Goal: Obtain resource: Download file/media

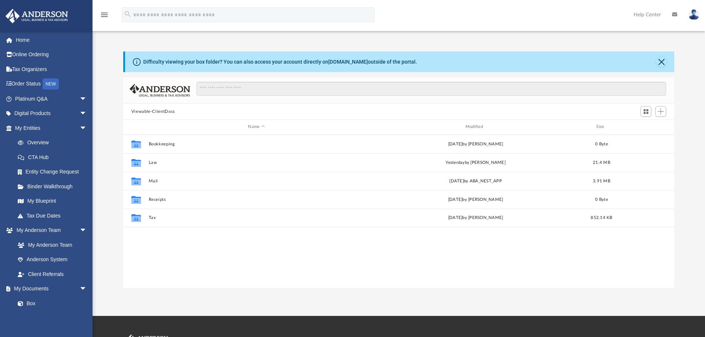
scroll to position [163, 546]
click at [80, 124] on span "arrow_drop_down" at bounding box center [87, 128] width 15 height 15
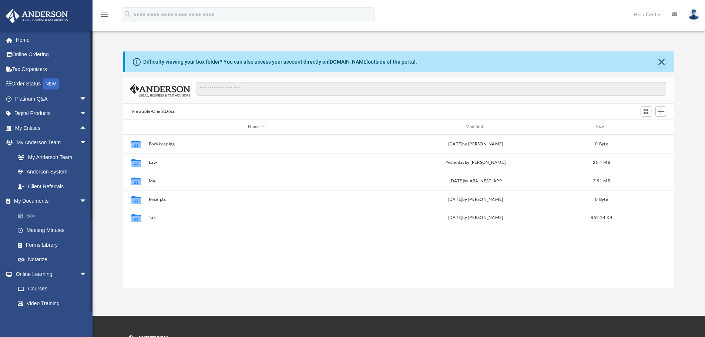
click at [32, 217] on link "Box" at bounding box center [54, 215] width 88 height 15
click at [30, 215] on link "Box" at bounding box center [54, 215] width 88 height 15
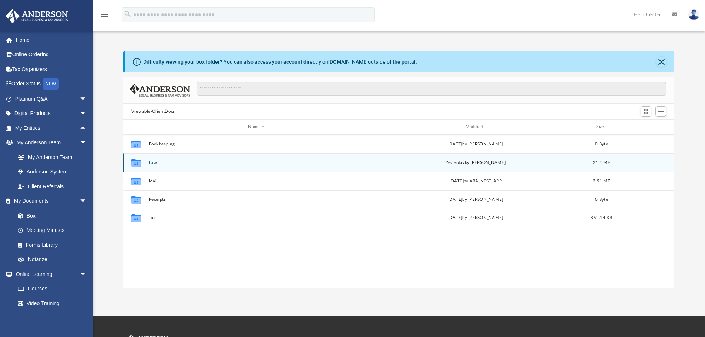
click at [155, 160] on div "Collaborated Folder Law [DATE] by [PERSON_NAME] 21.4 MB" at bounding box center [399, 162] width 552 height 19
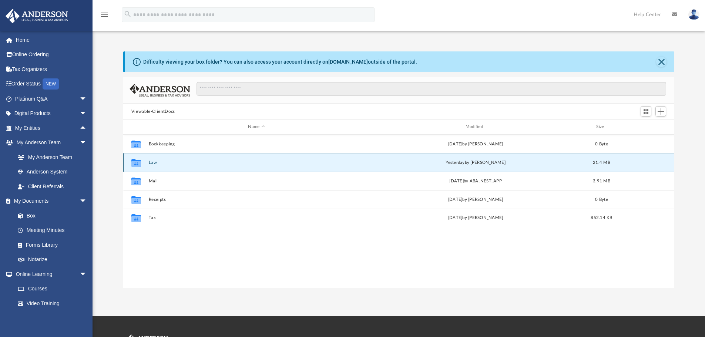
click at [155, 160] on div "Collaborated Folder Law [DATE] by [PERSON_NAME] 21.4 MB" at bounding box center [399, 162] width 552 height 19
click at [135, 164] on icon "grid" at bounding box center [136, 163] width 10 height 8
click at [211, 229] on div "Collaborated Folder Bookkeeping [DATE] by [PERSON_NAME] 0 Byte Collaborated Fol…" at bounding box center [399, 211] width 552 height 153
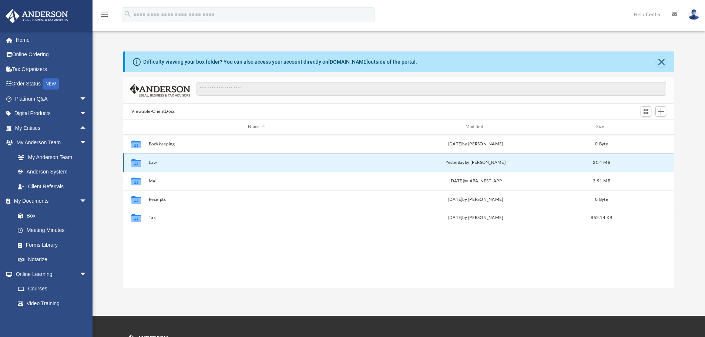
click at [153, 164] on button "Law" at bounding box center [256, 162] width 216 height 5
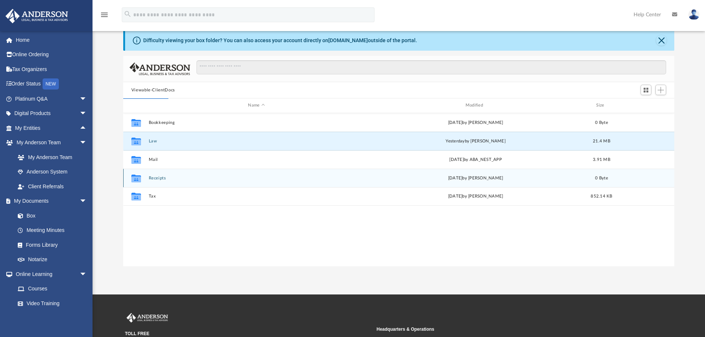
scroll to position [0, 0]
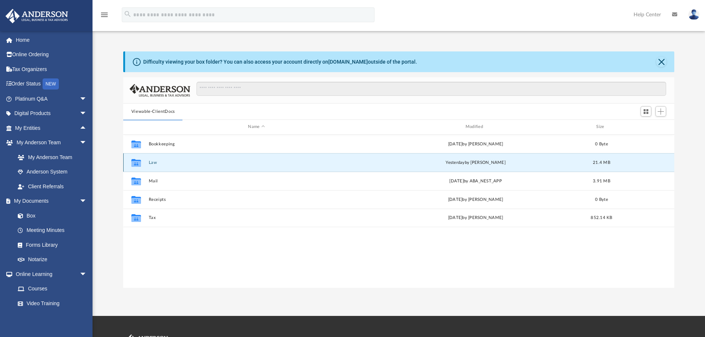
click at [151, 160] on div "Collaborated Folder Law [DATE] by [PERSON_NAME] 21.4 MB" at bounding box center [399, 162] width 552 height 19
click at [151, 160] on div "Collaborated Folder Law yesterday by Cynthia Peters 21.4 MB" at bounding box center [399, 162] width 552 height 19
click at [266, 254] on div "Collaborated Folder Bookkeeping Wed Jun 16 2021 by Alexandria Lessard 0 Byte Co…" at bounding box center [399, 211] width 552 height 153
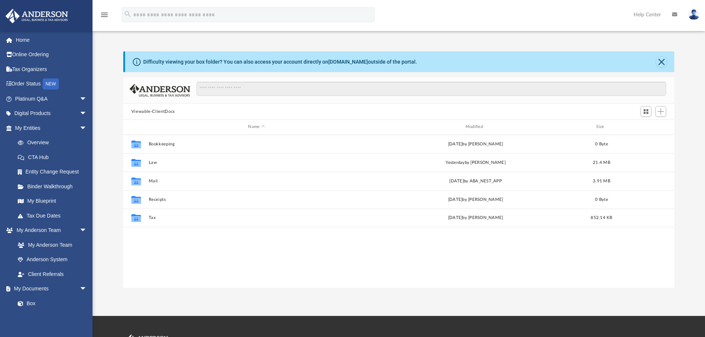
scroll to position [163, 546]
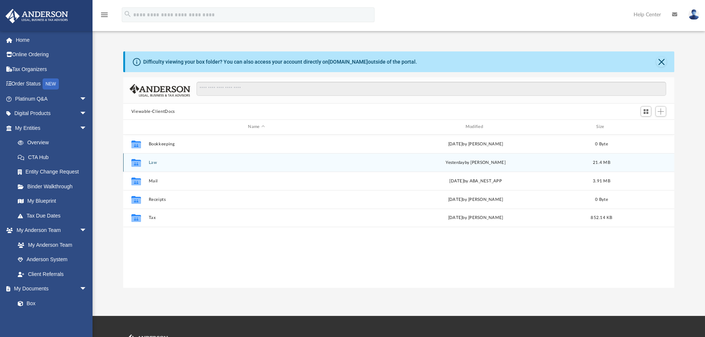
click at [135, 162] on icon "grid" at bounding box center [136, 164] width 10 height 6
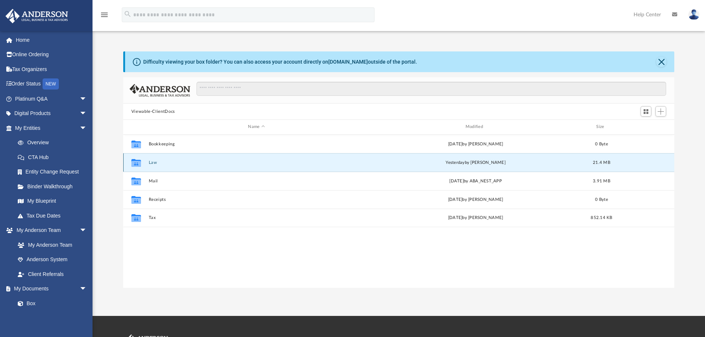
click at [135, 162] on icon "grid" at bounding box center [136, 164] width 10 height 6
click at [209, 288] on div "App mrhea@harbourconsultinggroup.com Sign Out Matthew@wmdhomeloans.com Home Onl…" at bounding box center [352, 158] width 705 height 316
click at [156, 162] on button "Law" at bounding box center [256, 162] width 216 height 5
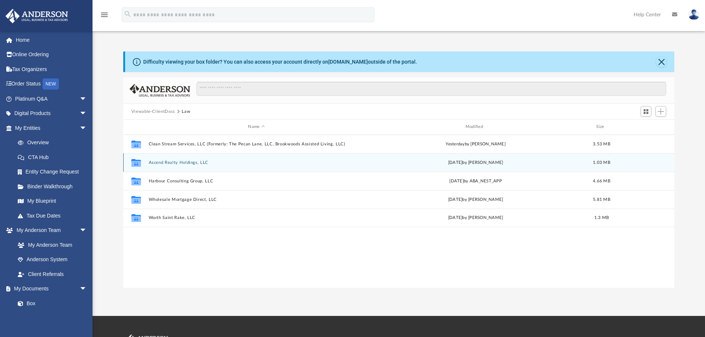
click at [138, 167] on icon "grid" at bounding box center [136, 164] width 10 height 6
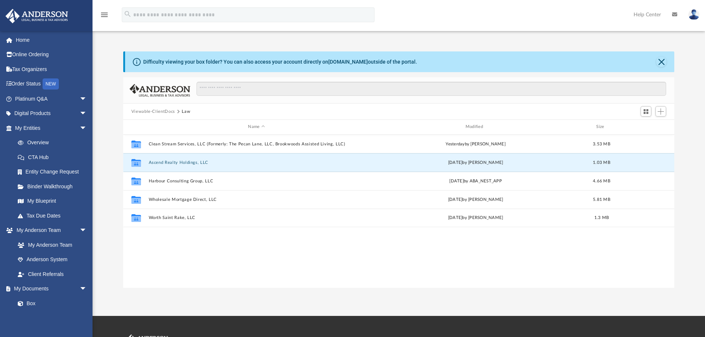
click at [221, 262] on div "Collaborated Folder Clean Stream Services, LLC (Formerly: The Pecan Lane, LLC, …" at bounding box center [399, 211] width 552 height 153
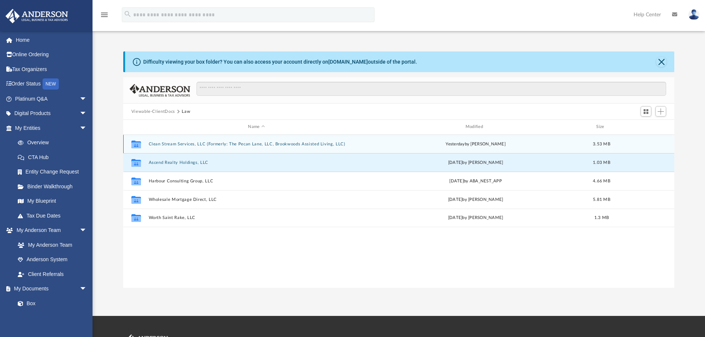
click at [158, 145] on button "Clean Stream Services, LLC (Formerly: The Pecan Lane, LLC, Brookwoods Assisted …" at bounding box center [256, 144] width 216 height 5
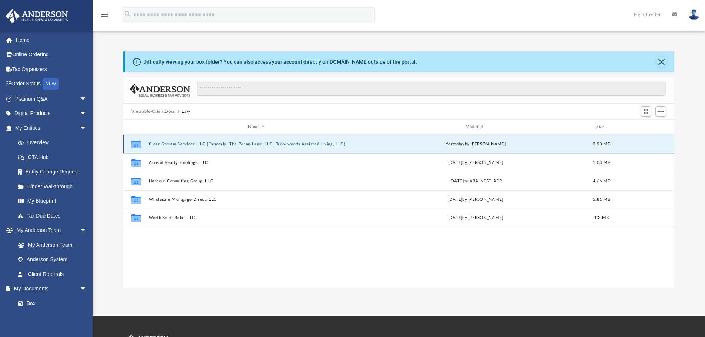
click at [158, 145] on button "Clean Stream Services, LLC (Formerly: The Pecan Lane, LLC, Brookwoods Assisted …" at bounding box center [256, 144] width 216 height 5
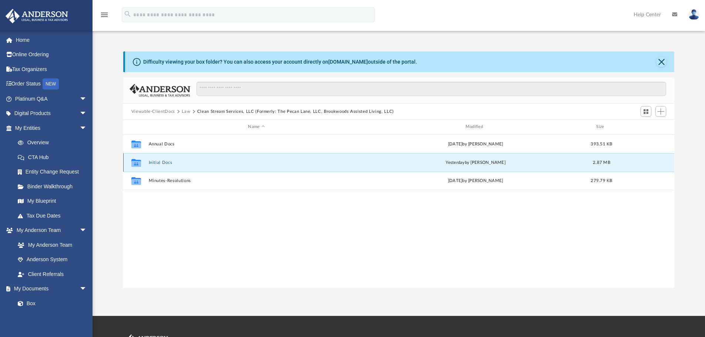
click at [156, 164] on button "Initial Docs" at bounding box center [256, 162] width 216 height 5
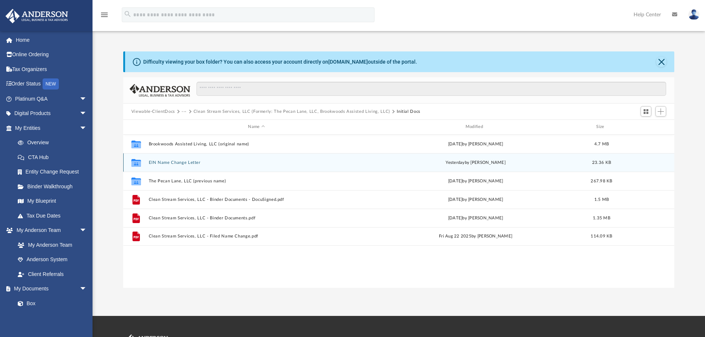
click at [180, 165] on button "EIN Name Change Letter" at bounding box center [256, 162] width 216 height 5
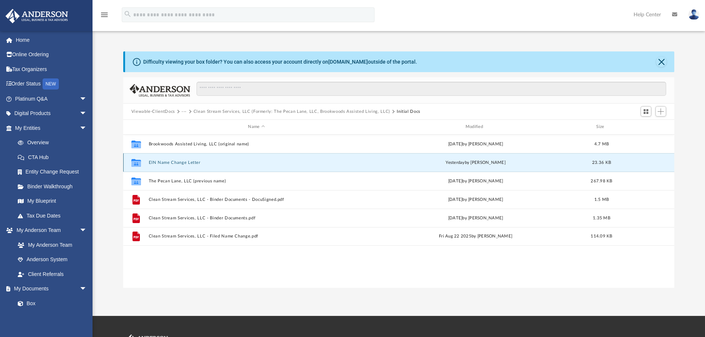
click at [180, 165] on button "EIN Name Change Letter" at bounding box center [256, 162] width 216 height 5
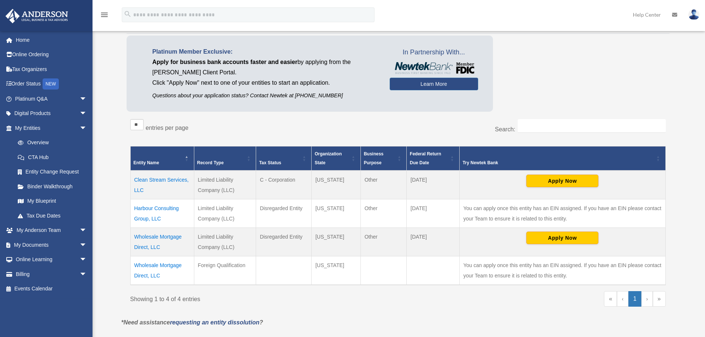
scroll to position [41, 0]
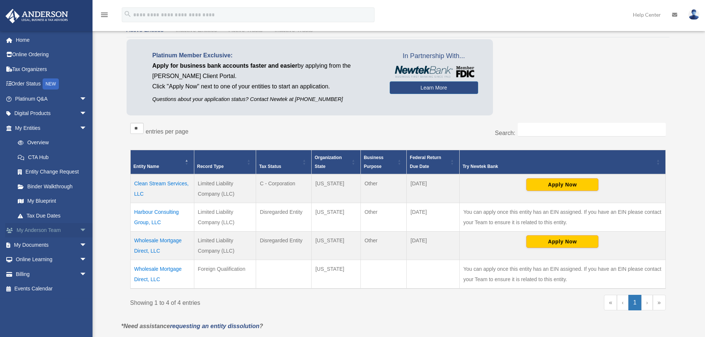
click at [80, 231] on span "arrow_drop_down" at bounding box center [87, 230] width 15 height 15
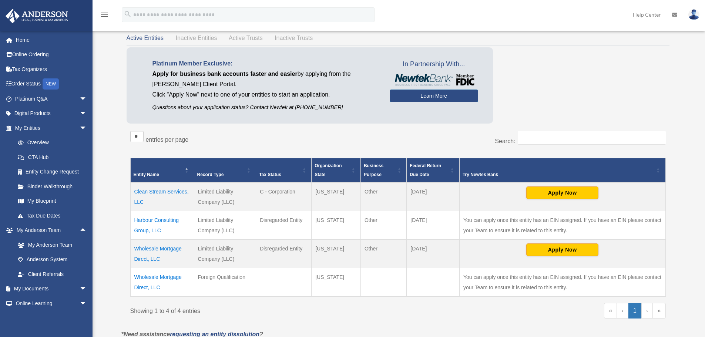
scroll to position [33, 0]
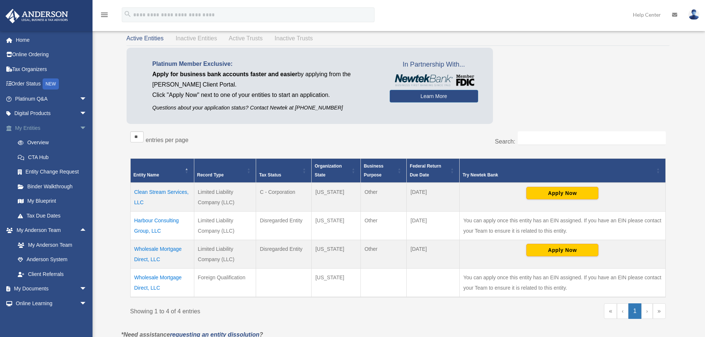
click at [80, 129] on span "arrow_drop_down" at bounding box center [87, 128] width 15 height 15
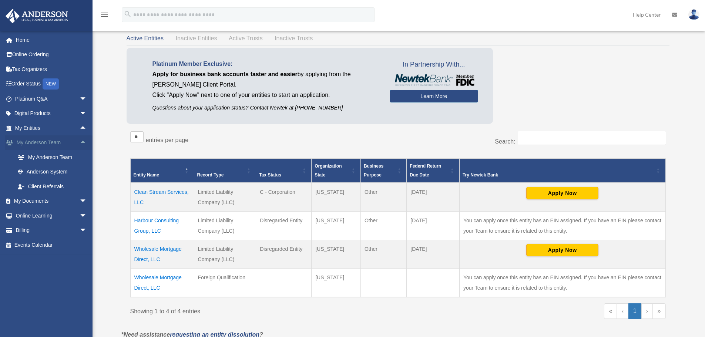
click at [80, 140] on span "arrow_drop_up" at bounding box center [87, 142] width 15 height 15
click at [80, 113] on span "arrow_drop_down" at bounding box center [87, 113] width 15 height 15
click at [80, 209] on span "arrow_drop_up" at bounding box center [87, 201] width 15 height 15
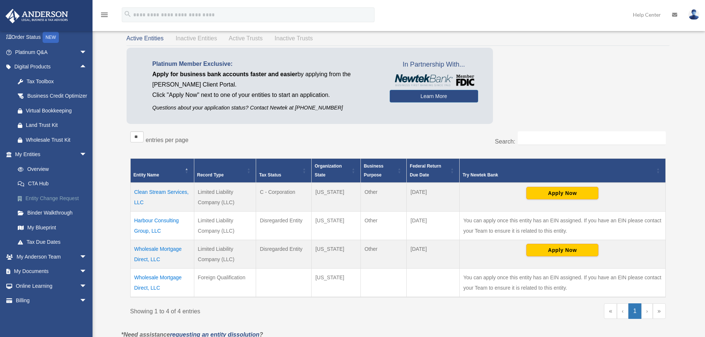
scroll to position [68, 0]
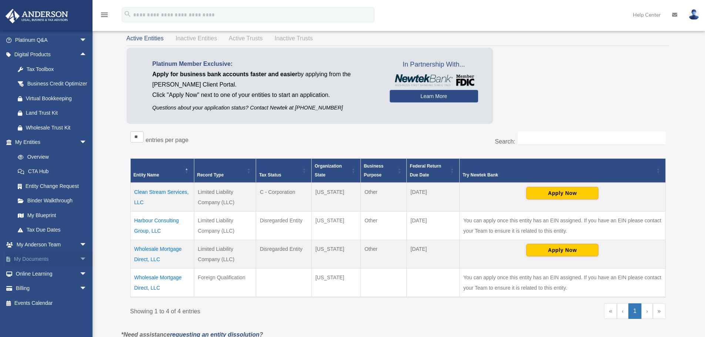
click at [80, 261] on span "arrow_drop_down" at bounding box center [87, 259] width 15 height 15
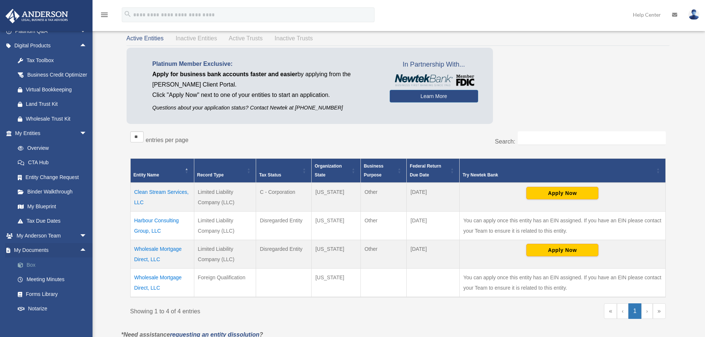
click at [29, 272] on link "Box" at bounding box center [54, 265] width 88 height 15
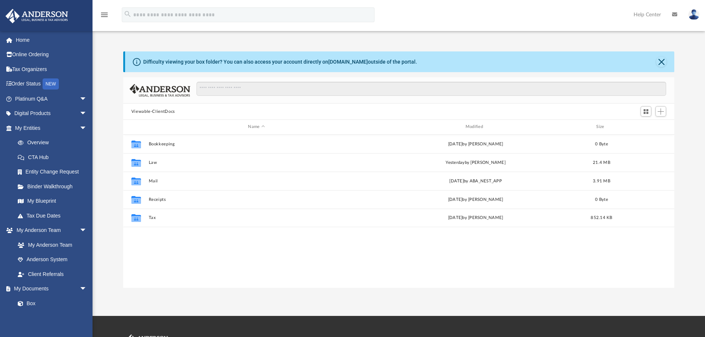
scroll to position [163, 546]
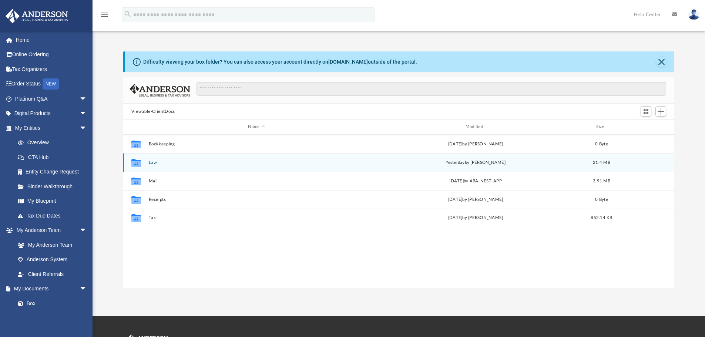
click at [138, 165] on icon "grid" at bounding box center [136, 164] width 10 height 6
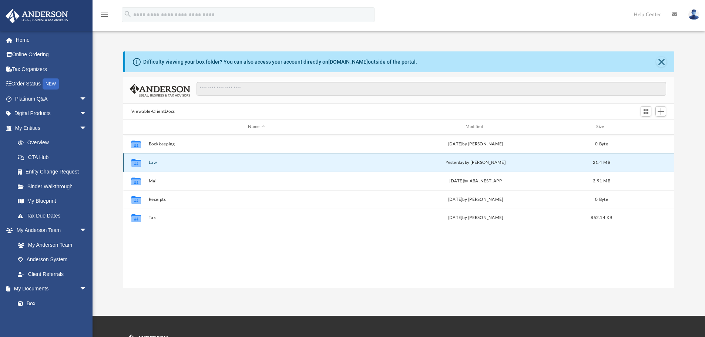
click at [154, 162] on button "Law" at bounding box center [256, 162] width 216 height 5
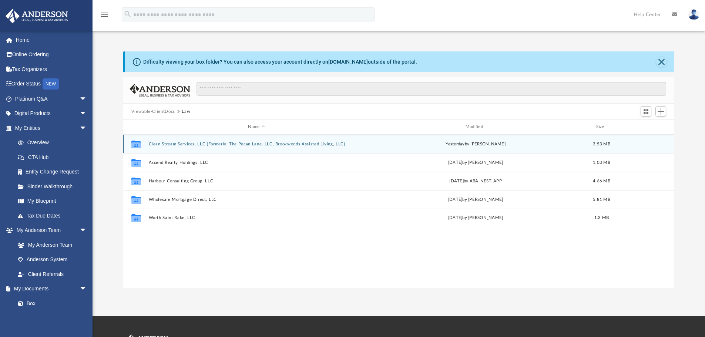
click at [212, 143] on button "Clean Stream Services, LLC (Formerly: The Pecan Lane, LLC, Brookwoods Assisted …" at bounding box center [256, 144] width 216 height 5
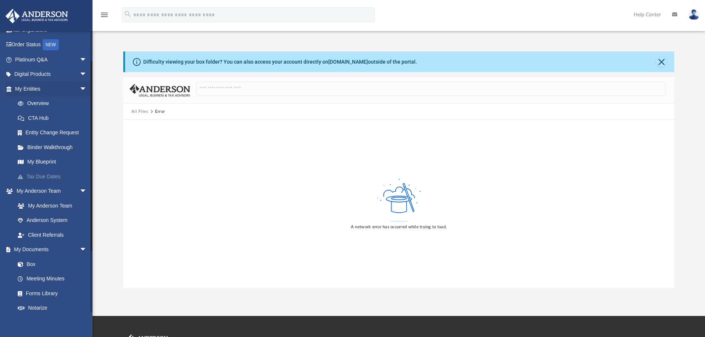
scroll to position [51, 0]
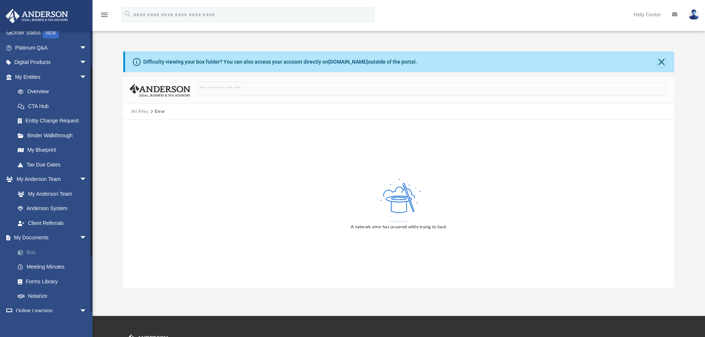
click at [34, 252] on link "Box" at bounding box center [54, 252] width 88 height 15
click at [661, 61] on button "Close" at bounding box center [661, 62] width 10 height 10
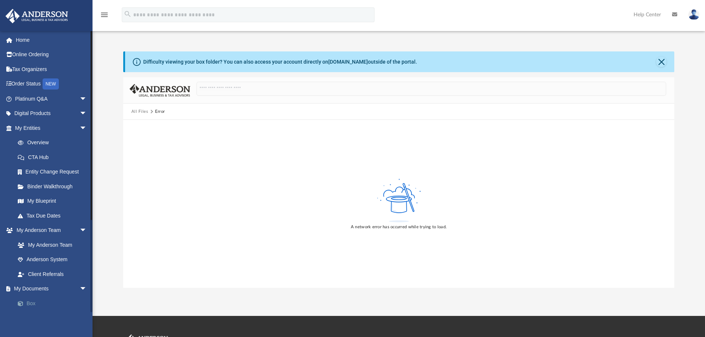
click at [34, 302] on link "Box" at bounding box center [54, 303] width 88 height 15
